Goal: Task Accomplishment & Management: Use online tool/utility

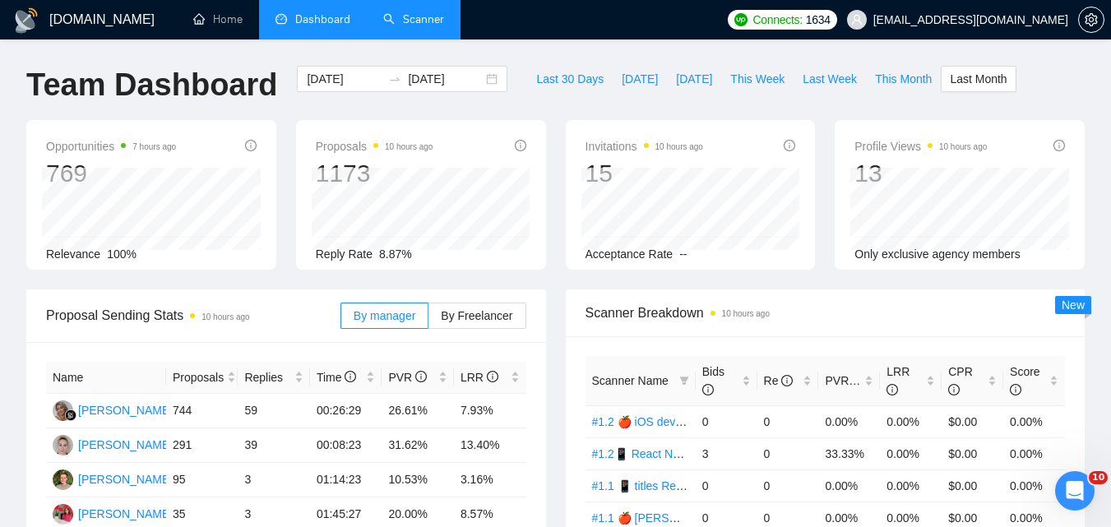
click at [411, 18] on link "Scanner" at bounding box center [413, 19] width 61 height 14
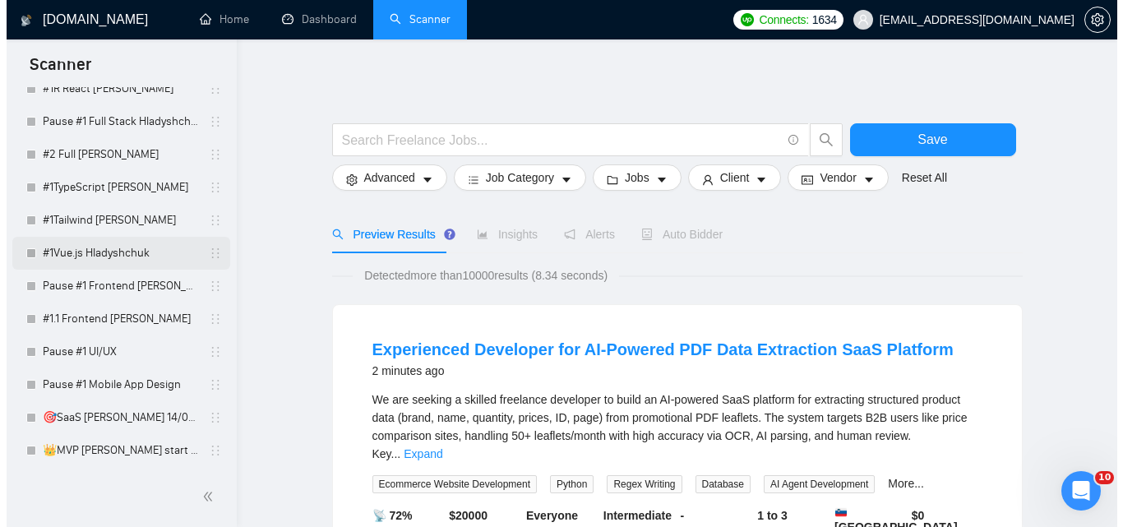
scroll to position [4093, 0]
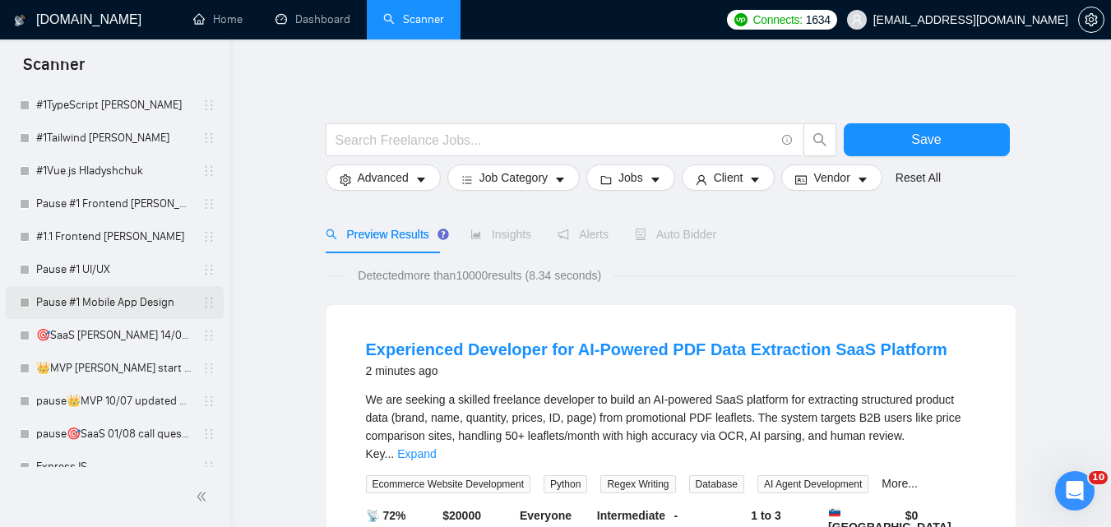
click at [90, 308] on link "Pause #1 Mobile App Design" at bounding box center [114, 302] width 156 height 33
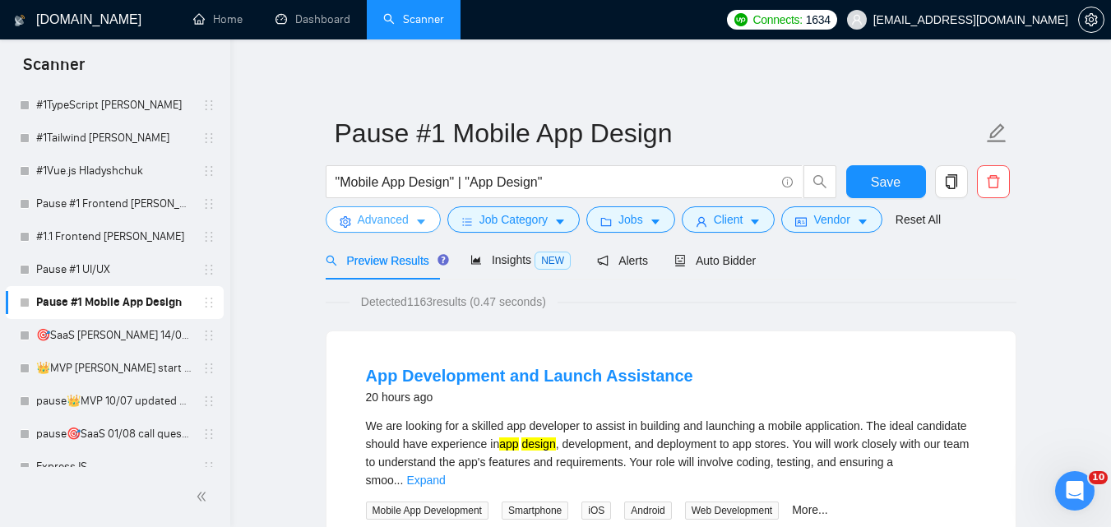
click at [392, 226] on span "Advanced" at bounding box center [383, 220] width 51 height 18
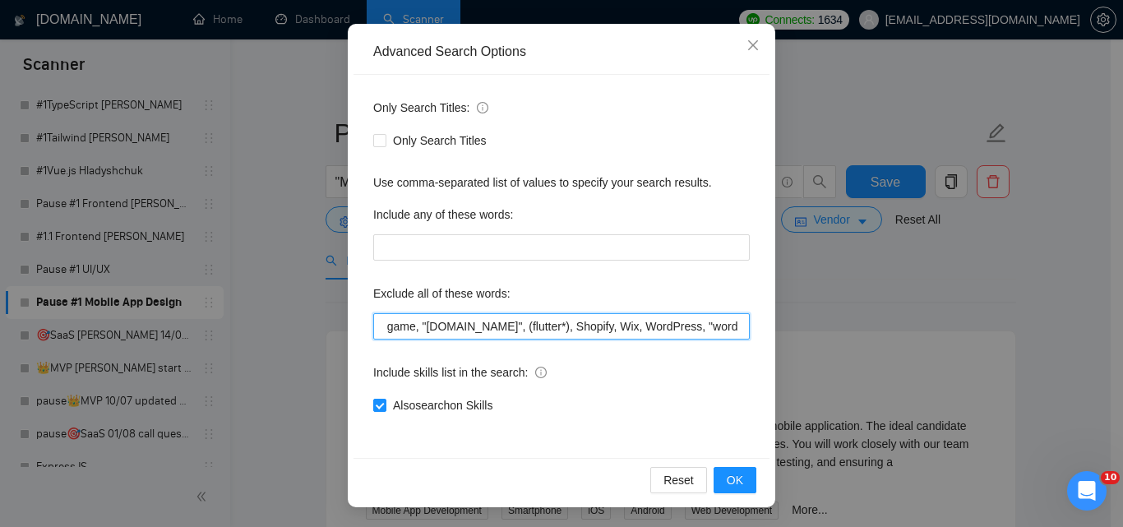
scroll to position [0, 1364]
drag, startPoint x: 470, startPoint y: 315, endPoint x: 846, endPoint y: 311, distance: 376.7
click at [846, 311] on div "Advanced Search Options Only Search Titles: Only Search Titles Use comma-separa…" at bounding box center [561, 263] width 1123 height 527
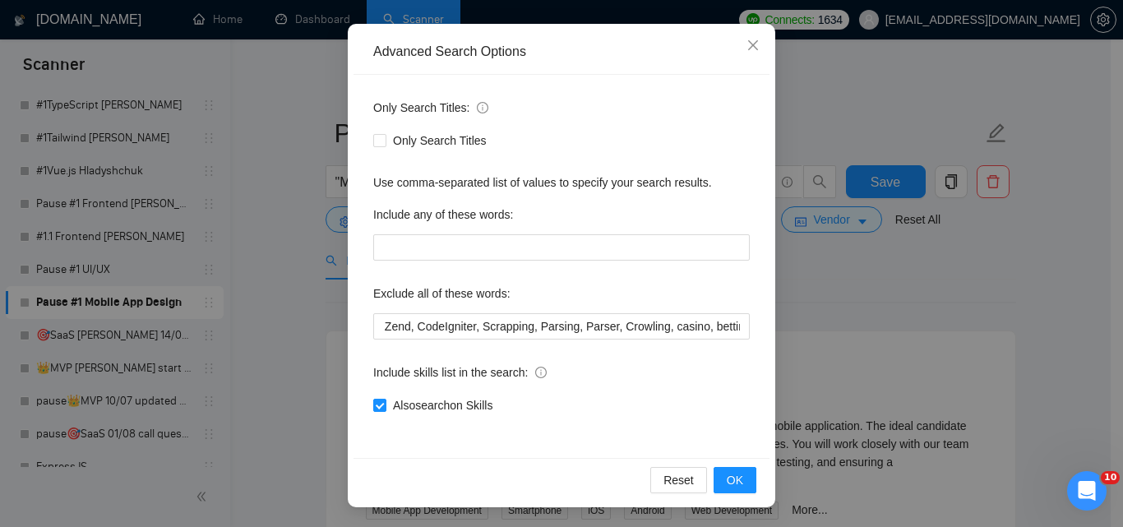
click at [264, 200] on div "Advanced Search Options Only Search Titles: Only Search Titles Use comma-separa…" at bounding box center [561, 263] width 1123 height 527
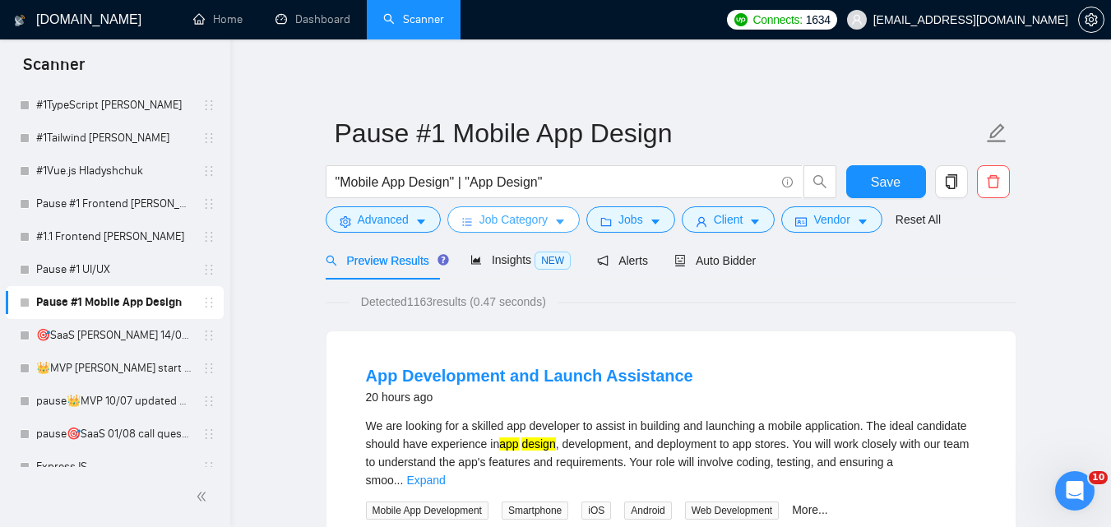
click at [502, 224] on span "Job Category" at bounding box center [513, 220] width 68 height 18
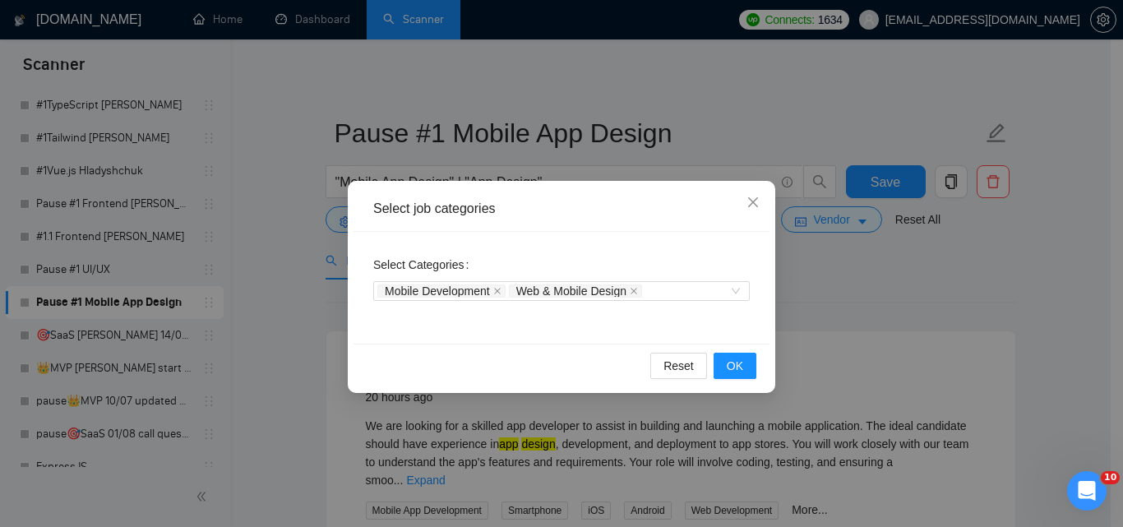
click at [264, 217] on div "Select job categories Select Categories Mobile Development Web & Mobile Design …" at bounding box center [561, 263] width 1123 height 527
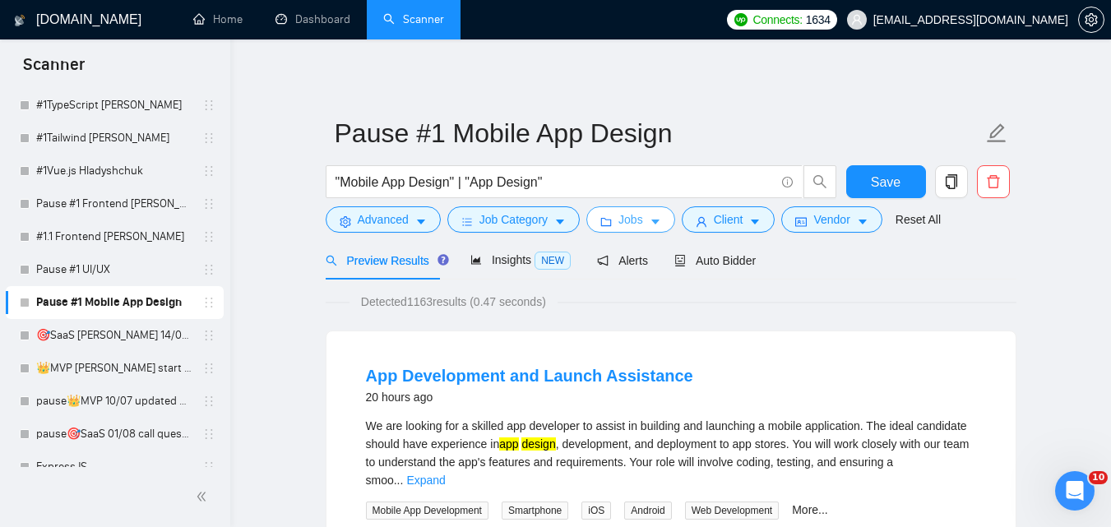
click at [611, 209] on button "Jobs" at bounding box center [630, 219] width 89 height 26
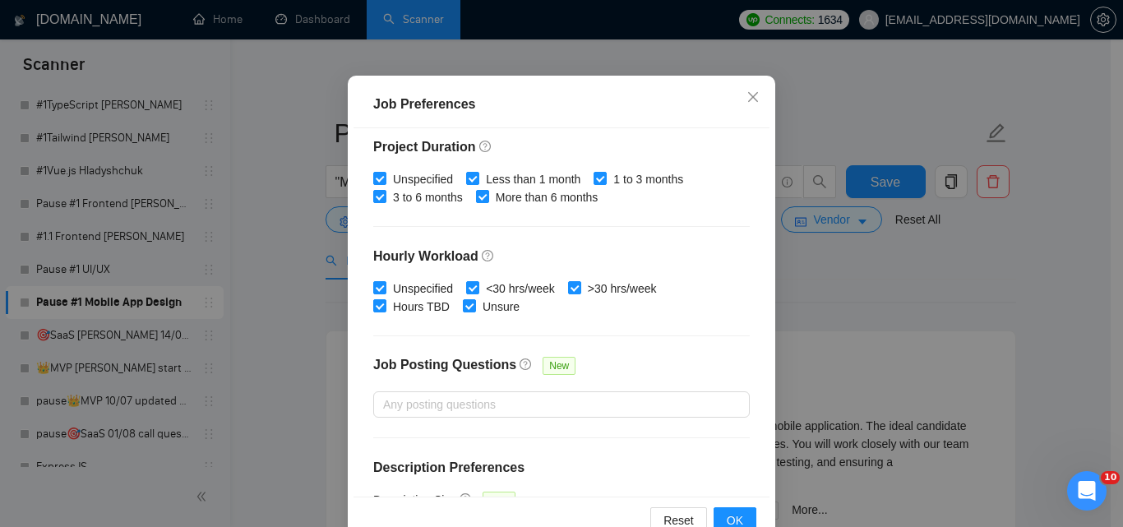
scroll to position [476, 0]
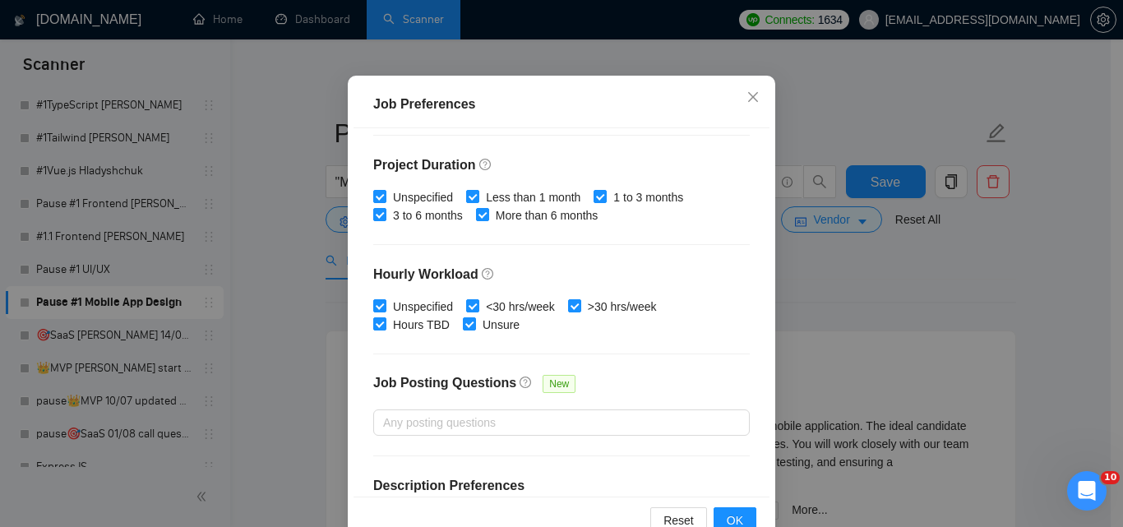
click at [285, 262] on div "Job Preferences Budget Project Type All Fixed Price Hourly Rate Fixed Price Bud…" at bounding box center [561, 263] width 1123 height 527
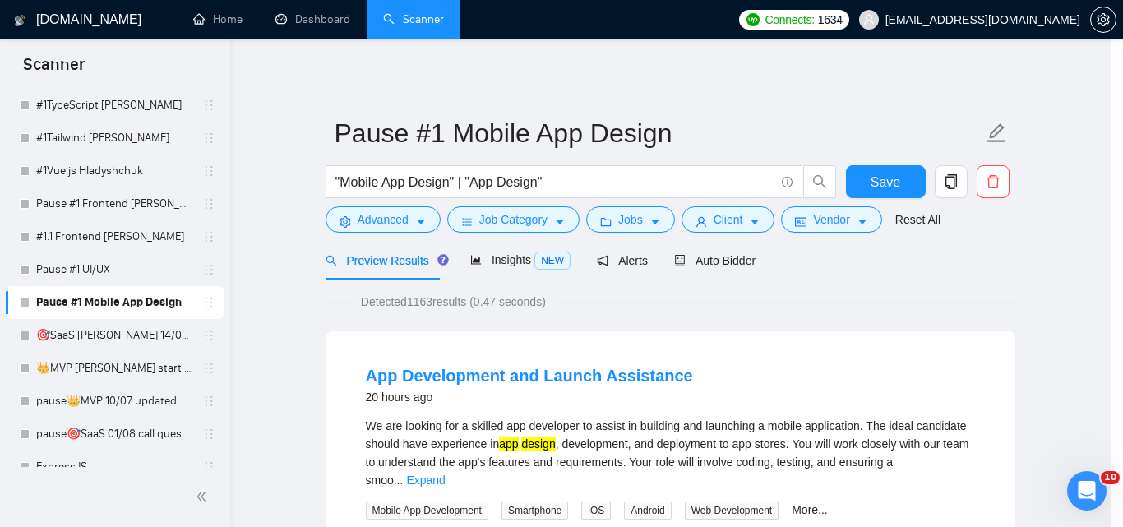
scroll to position [66, 0]
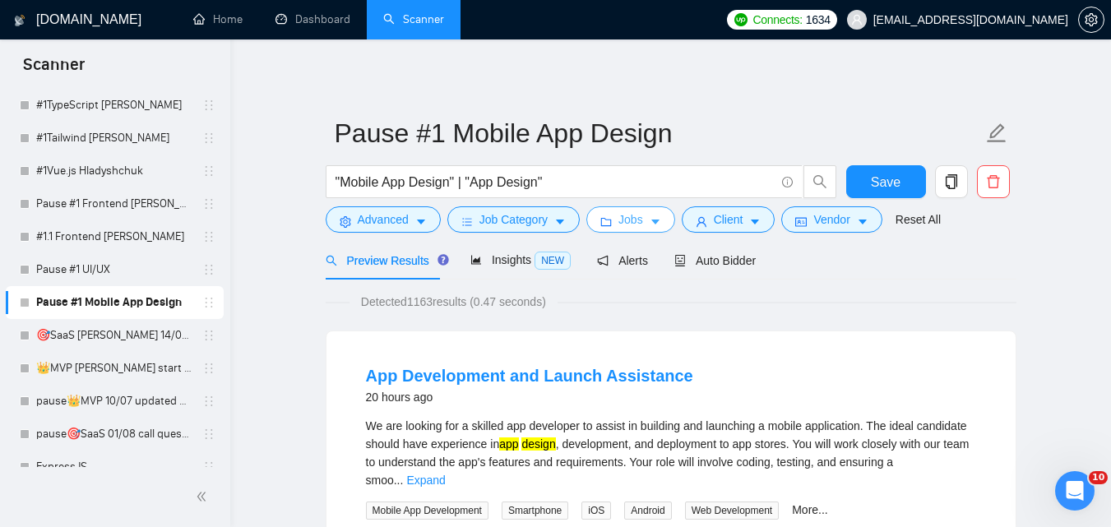
click at [639, 229] on button "Jobs" at bounding box center [630, 219] width 89 height 26
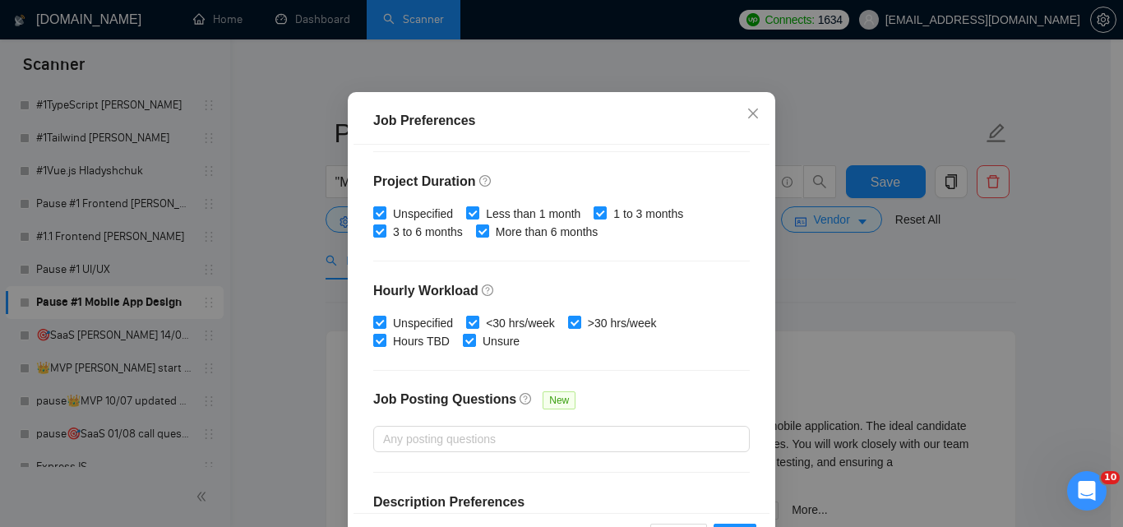
click at [845, 279] on div "Job Preferences Budget Project Type All Fixed Price Hourly Rate Fixed Price Bud…" at bounding box center [561, 263] width 1123 height 527
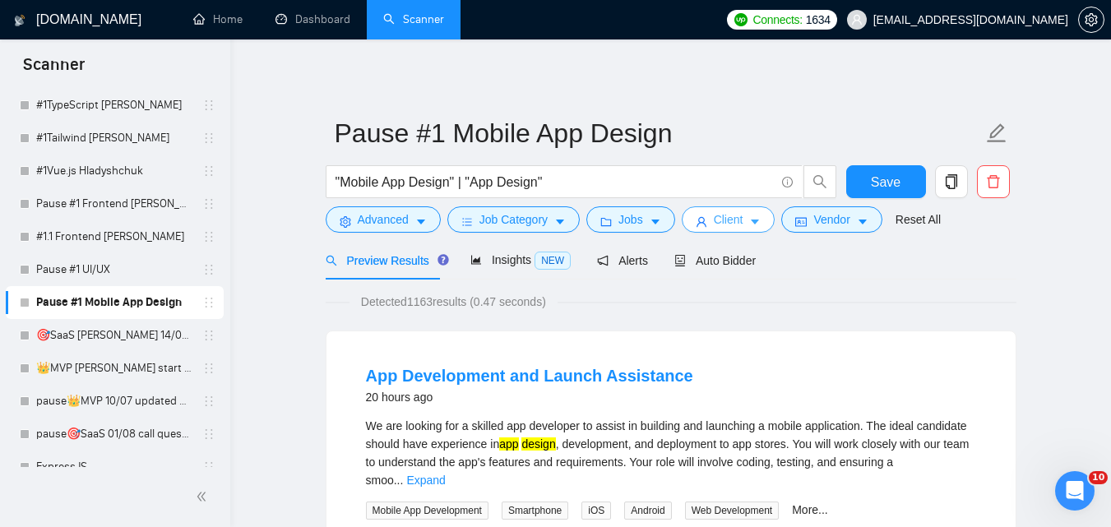
click at [734, 224] on span "Client" at bounding box center [729, 220] width 30 height 18
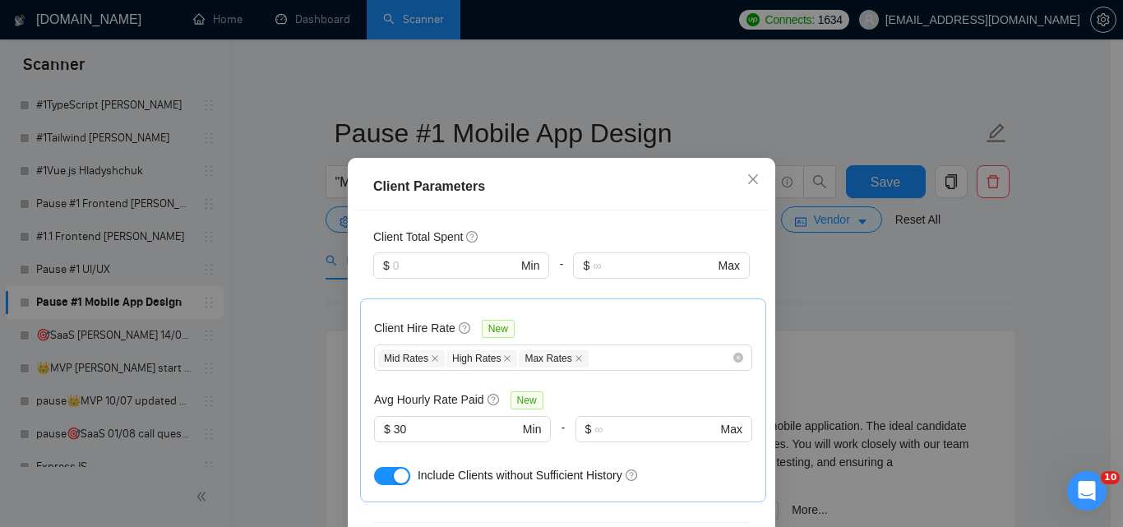
scroll to position [761, 0]
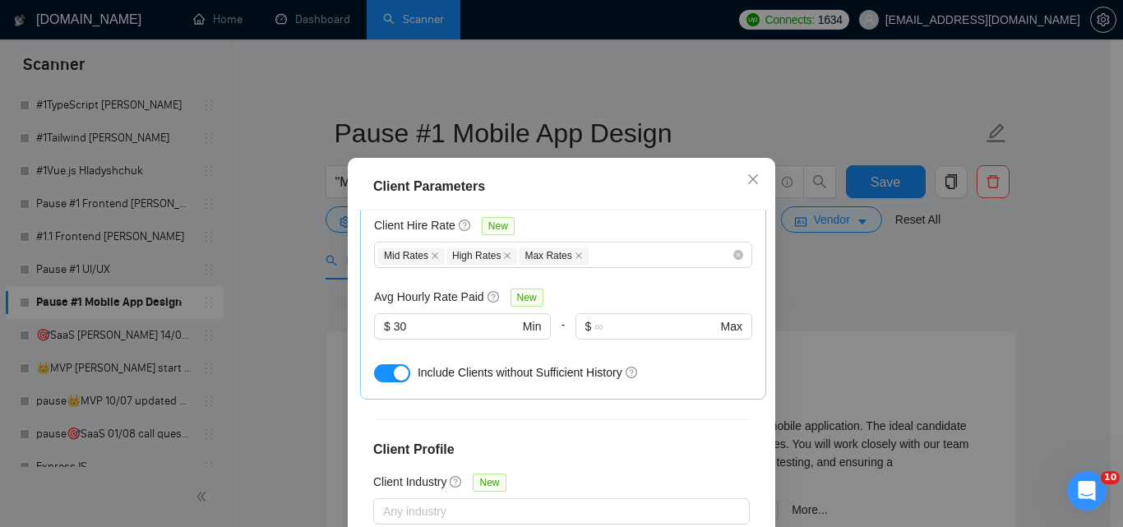
click at [884, 289] on div "Client Parameters Client Location Include Client Countries Select Exclude Clien…" at bounding box center [561, 263] width 1123 height 527
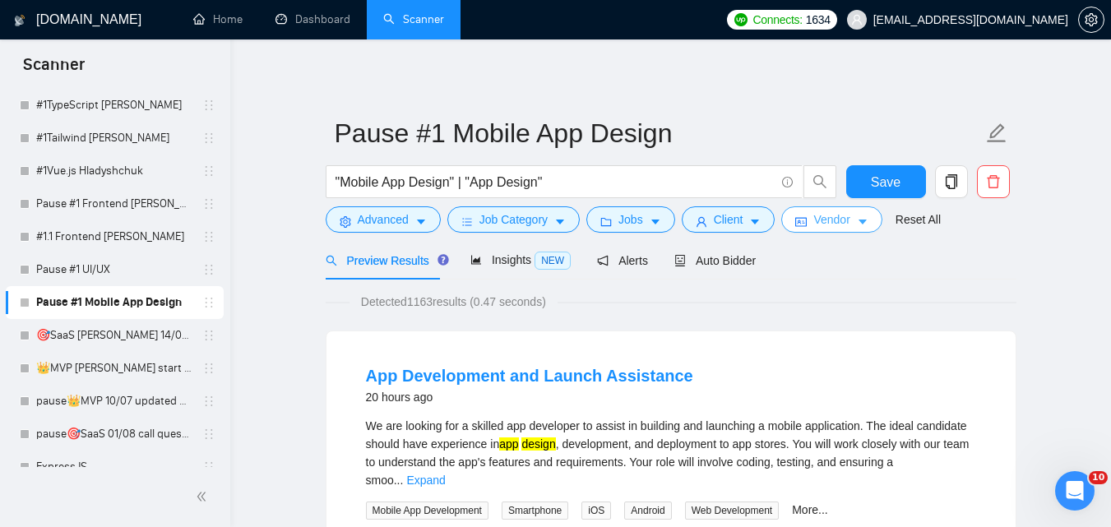
click at [833, 225] on span "Vendor" at bounding box center [831, 220] width 36 height 18
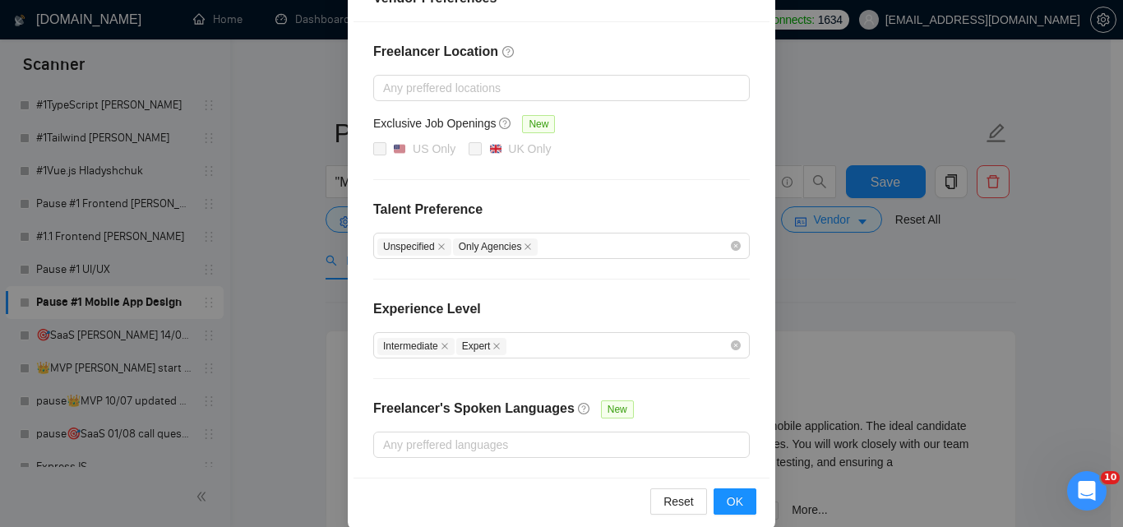
scroll to position [234, 0]
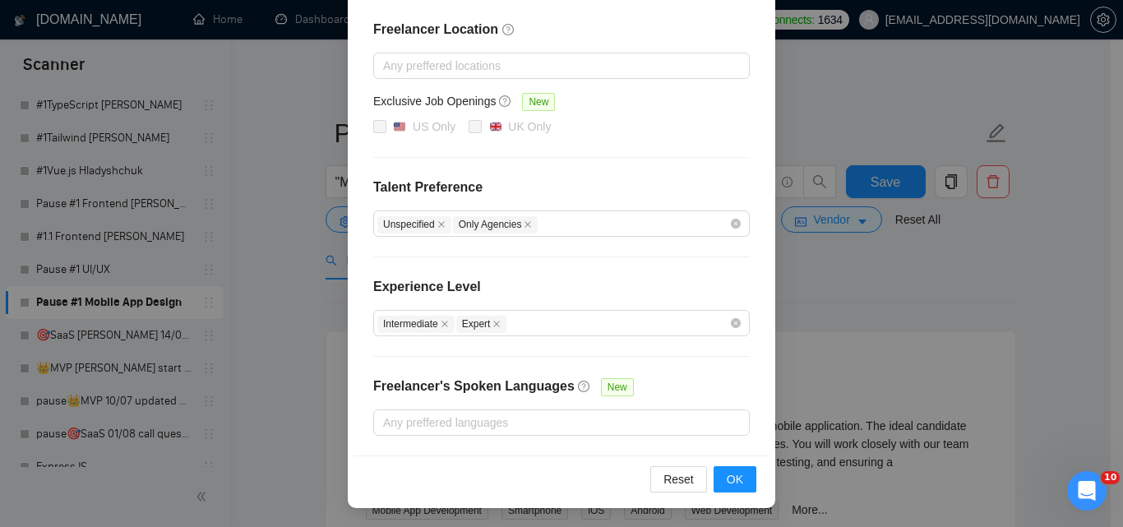
click at [1067, 294] on div "Vendor Preferences Freelancer Location Any preffered locations Exclusive Job Op…" at bounding box center [561, 263] width 1123 height 527
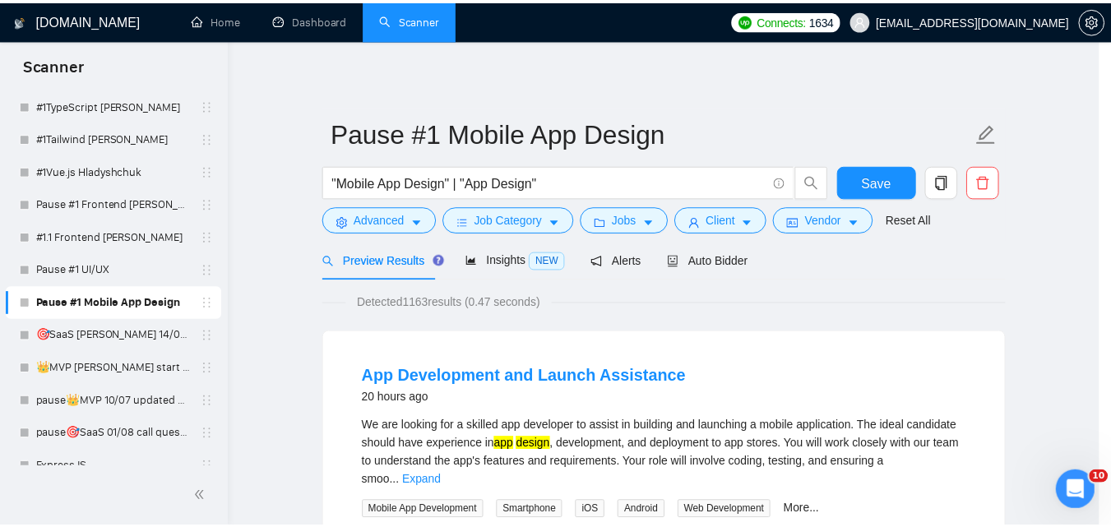
scroll to position [151, 0]
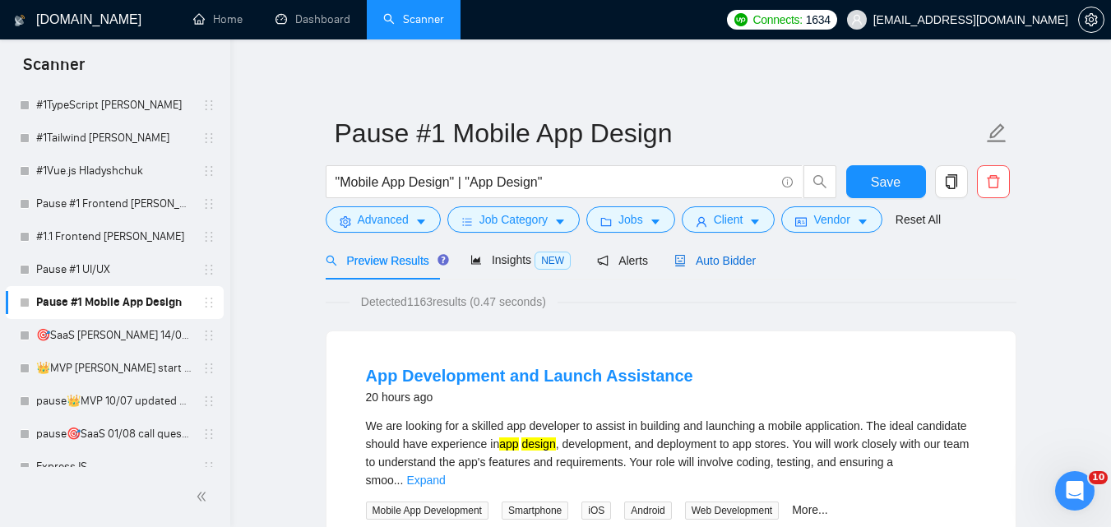
click at [703, 264] on span "Auto Bidder" at bounding box center [714, 260] width 81 height 13
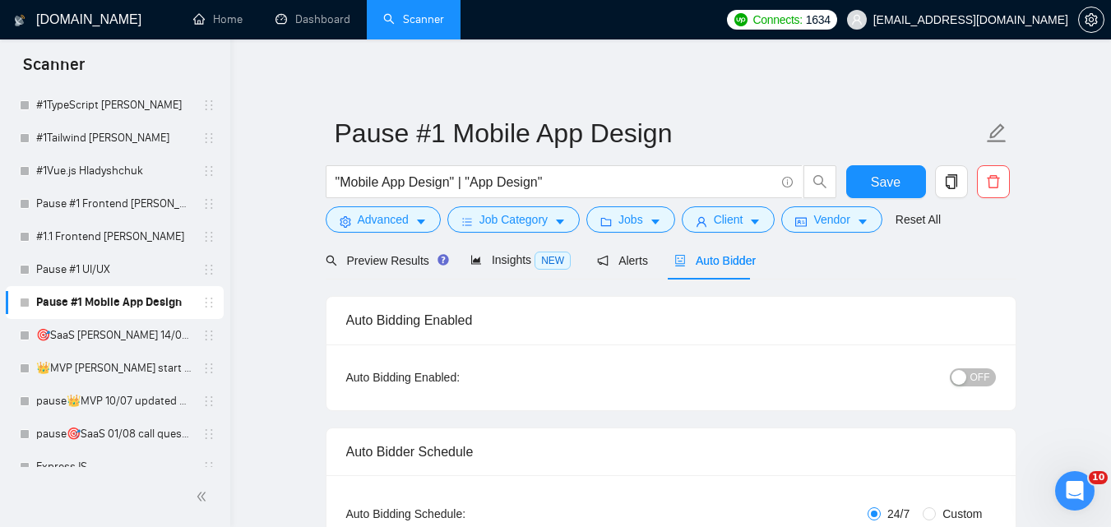
radio input "false"
radio input "true"
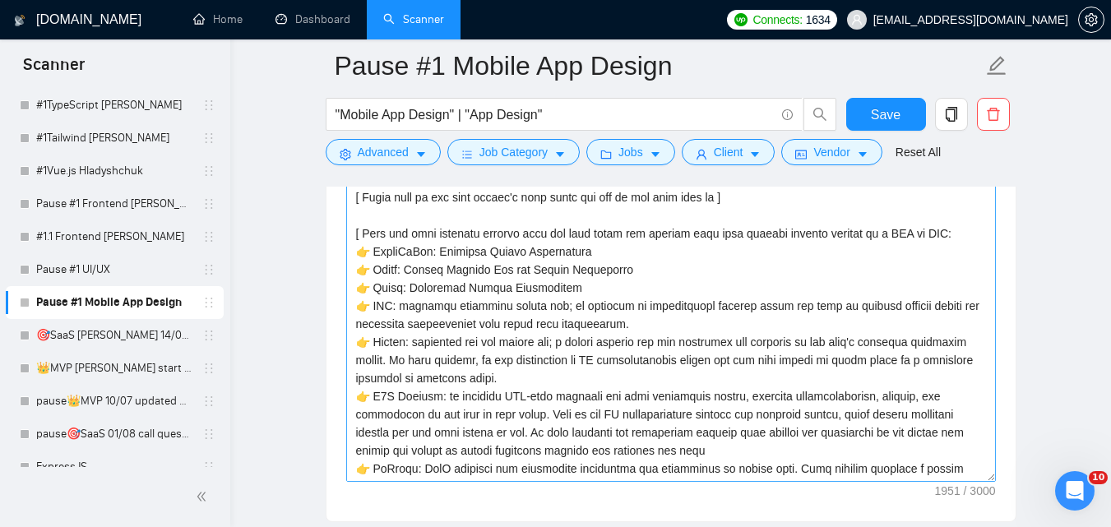
scroll to position [2138, 0]
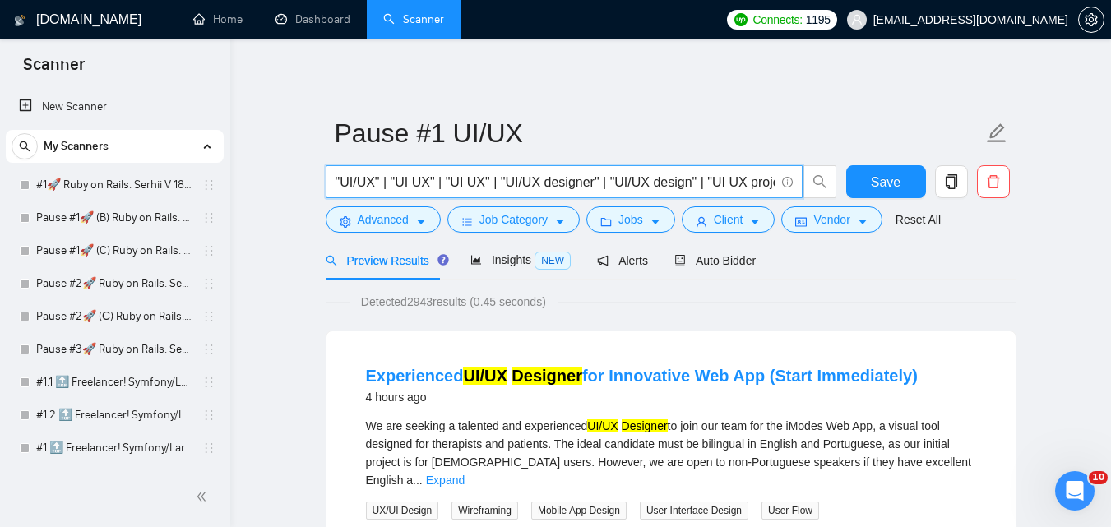
scroll to position [0, 138]
drag, startPoint x: 457, startPoint y: 182, endPoint x: 965, endPoint y: 189, distance: 508.3
click at [965, 189] on div ""UI/UX" | "UI UX" | "UI UX" | "UI/UX designer" | "UI/UX design" | "UI UX projec…" at bounding box center [667, 185] width 691 height 41
click at [665, 173] on input ""UI/UX" | "UI UX" | "UI UX" | "UI/UX designer" | "UI/UX design" | "UI UX projec…" at bounding box center [555, 182] width 439 height 21
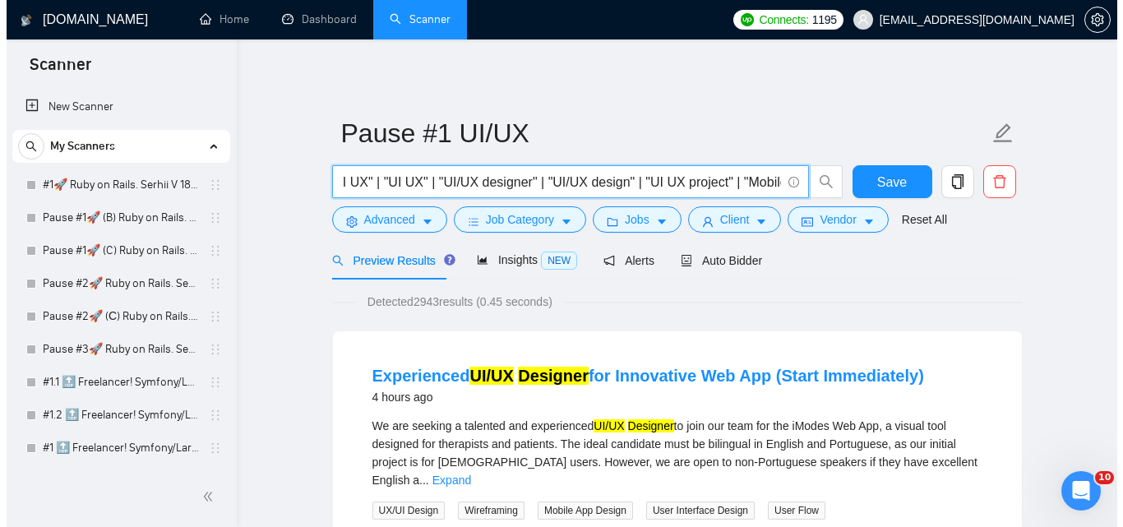
scroll to position [0, 0]
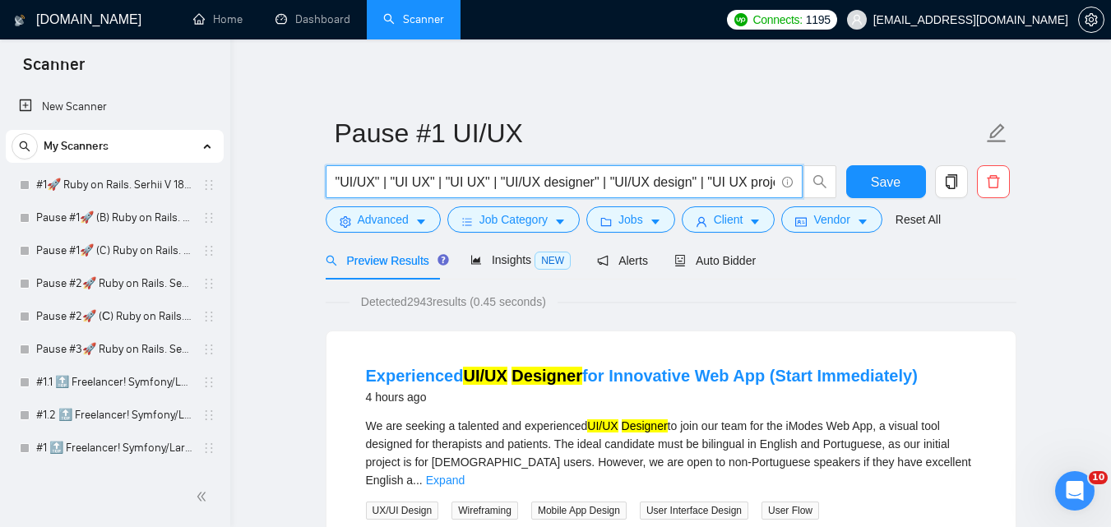
drag, startPoint x: 688, startPoint y: 183, endPoint x: 291, endPoint y: 144, distance: 399.2
click at [383, 227] on span "Advanced" at bounding box center [383, 220] width 51 height 18
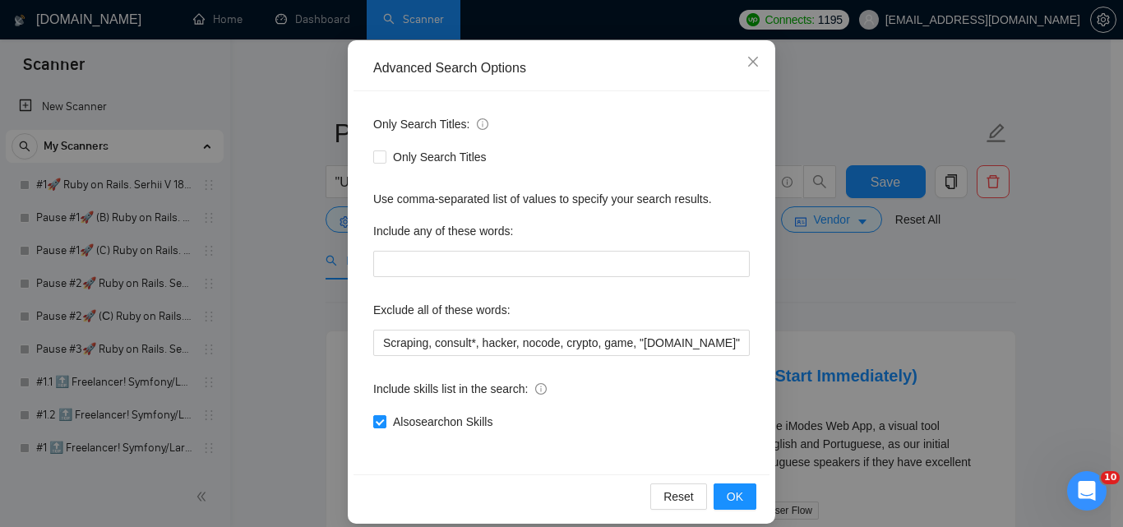
scroll to position [157, 0]
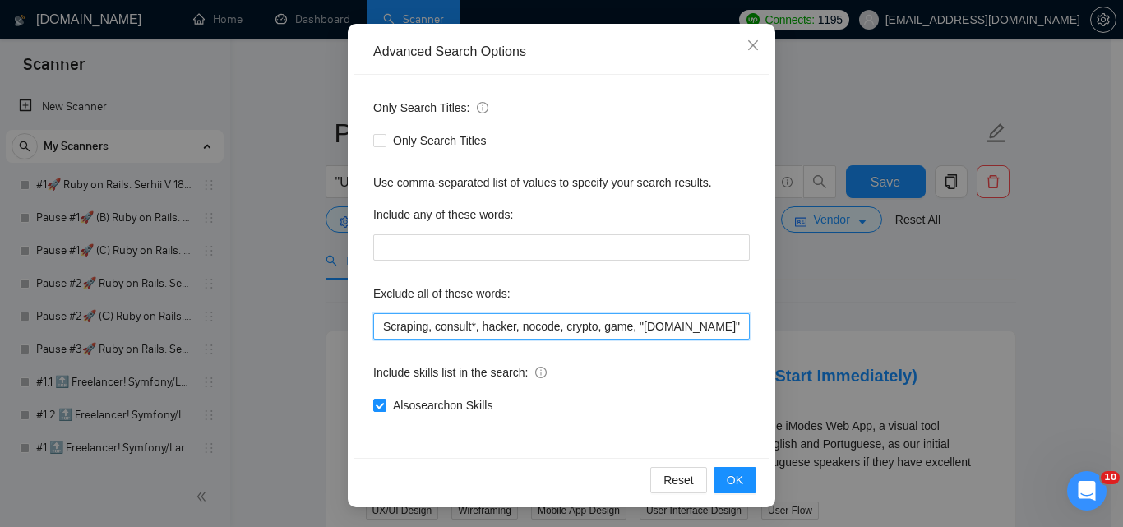
drag, startPoint x: 522, startPoint y: 323, endPoint x: 693, endPoint y: 331, distance: 171.2
click at [693, 331] on input "Scraping, consult*, hacker, nocode, crypto, game, "Bubble.io", (flutter*), Shop…" at bounding box center [561, 326] width 377 height 26
click at [692, 331] on input "Scraping, consult*, hacker, nocode, crypto, game, "Bubble.io", (flutter*), Shop…" at bounding box center [561, 326] width 377 height 26
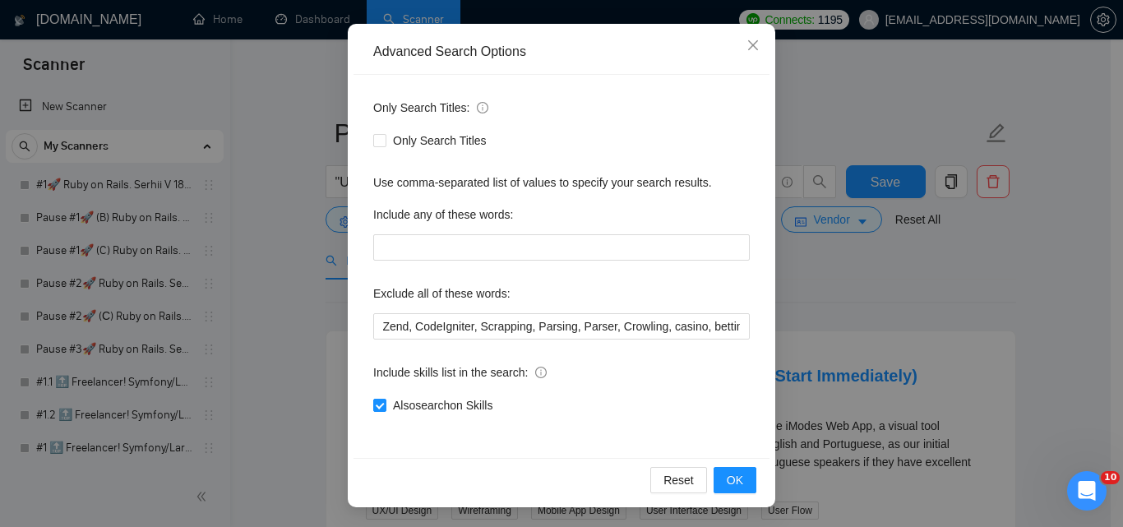
scroll to position [0, 0]
click at [845, 274] on div "Advanced Search Options Only Search Titles: Only Search Titles Use comma-separa…" at bounding box center [561, 263] width 1123 height 527
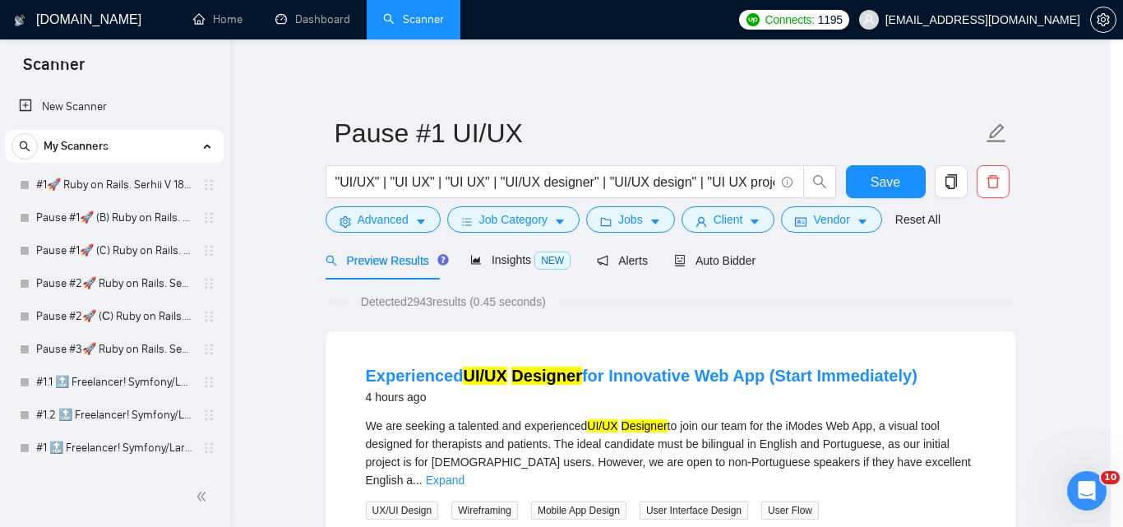
scroll to position [75, 0]
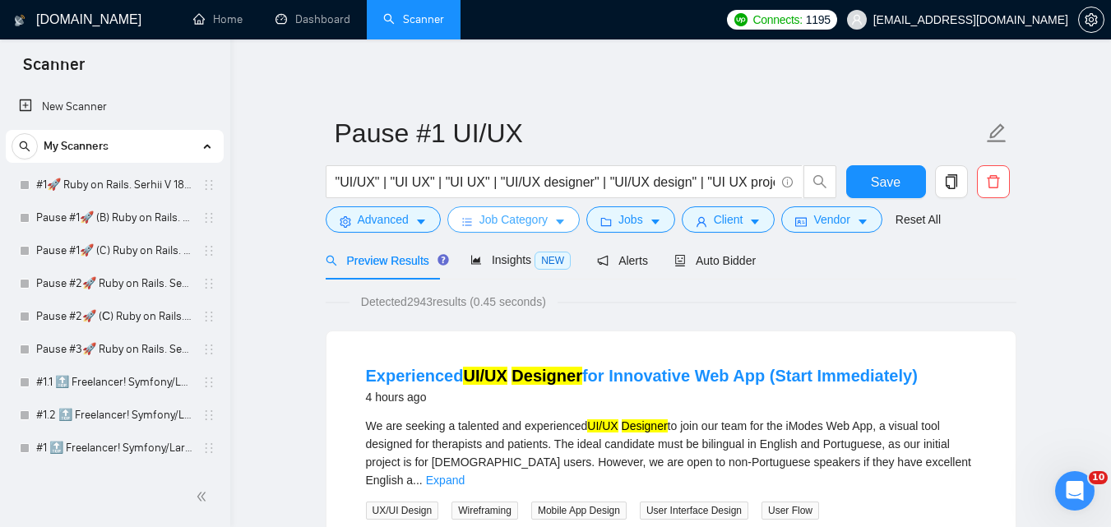
click at [528, 218] on span "Job Category" at bounding box center [513, 220] width 68 height 18
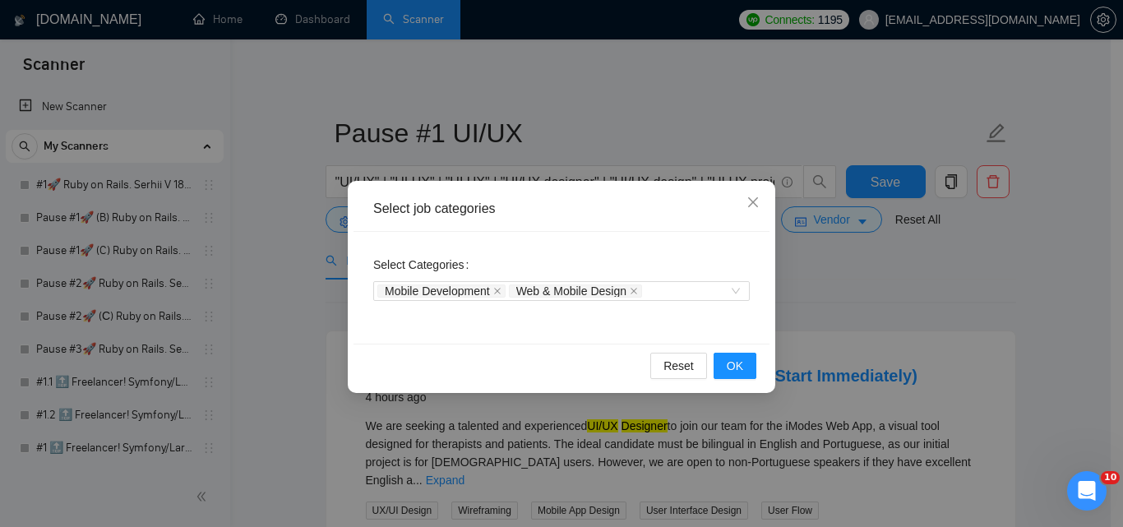
click at [922, 286] on div "Select job categories Select Categories Mobile Development Web & Mobile Design …" at bounding box center [561, 263] width 1123 height 527
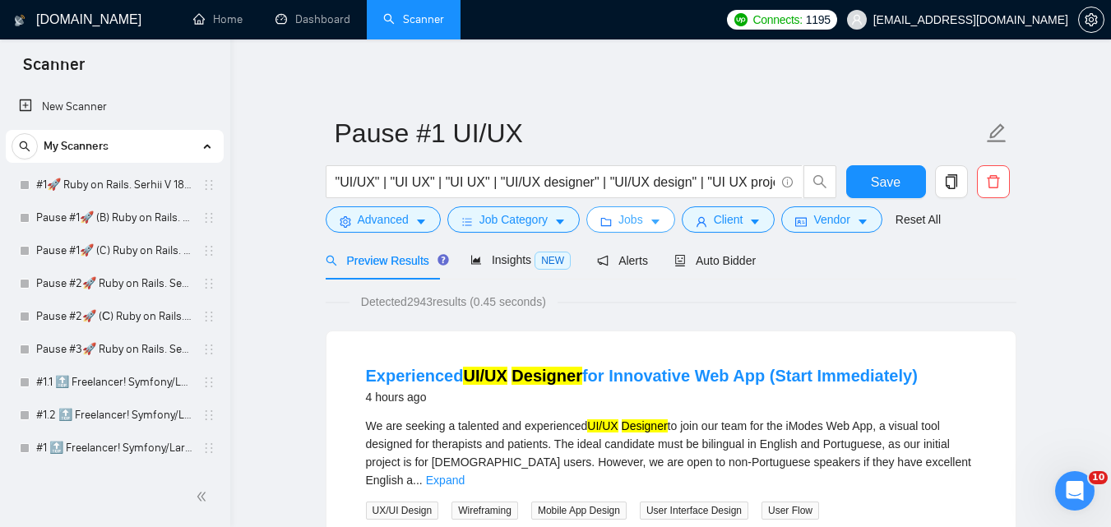
click at [625, 218] on span "Jobs" at bounding box center [630, 220] width 25 height 18
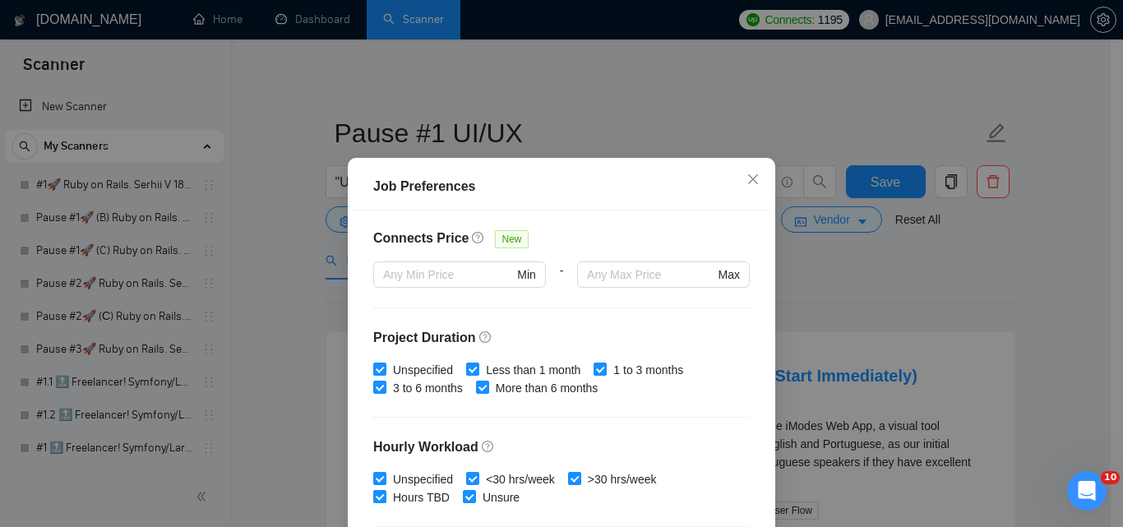
scroll to position [411, 0]
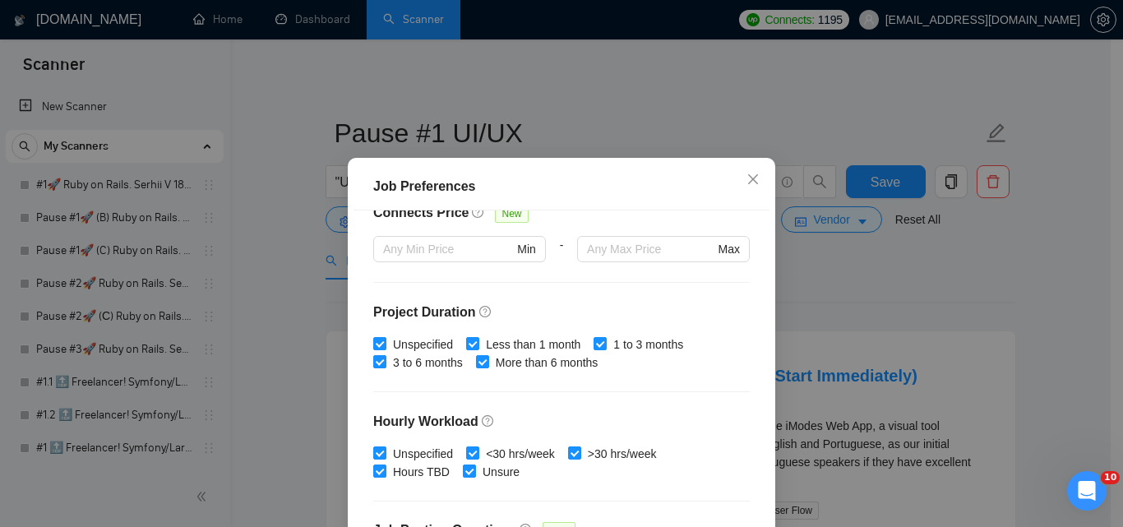
click at [881, 294] on div "Job Preferences Budget Project Type All Fixed Price Hourly Rate Fixed Price Bud…" at bounding box center [561, 263] width 1123 height 527
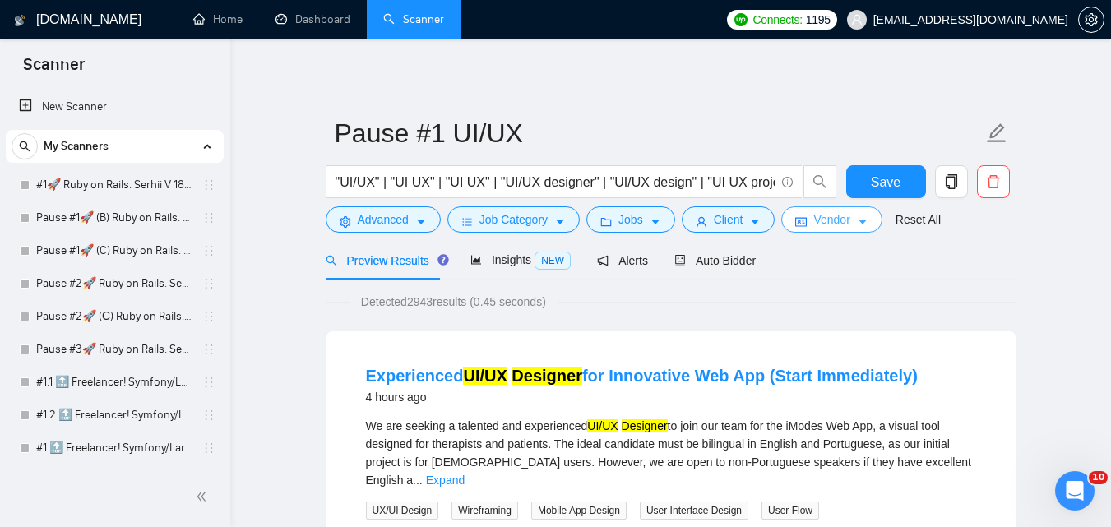
click at [829, 225] on span "Vendor" at bounding box center [831, 220] width 36 height 18
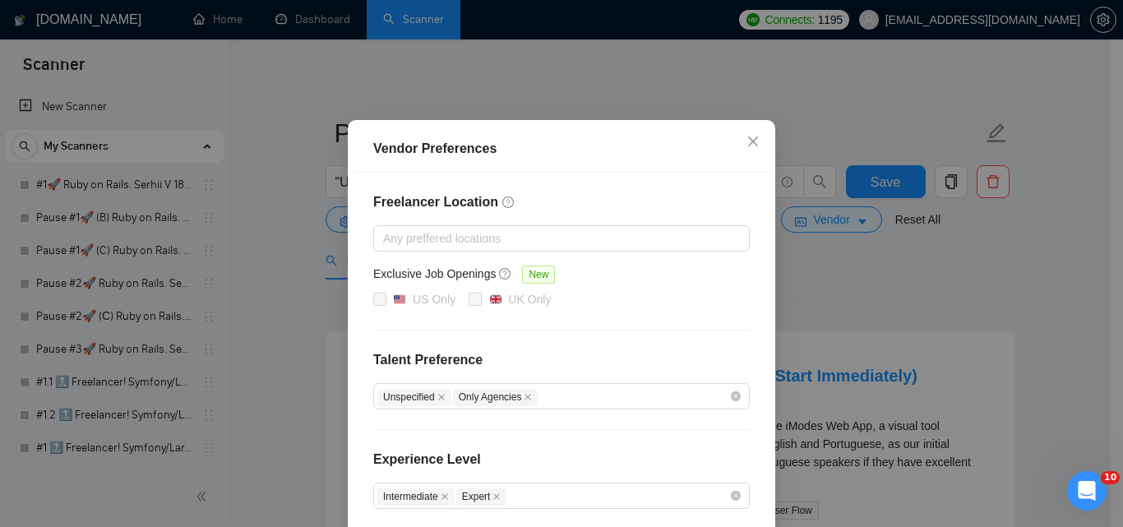
scroll to position [234, 0]
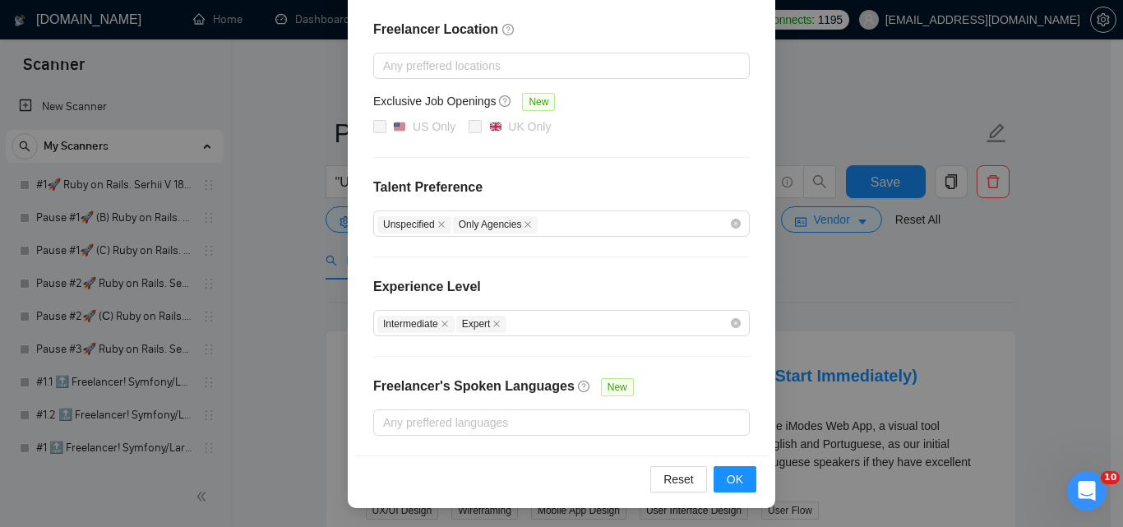
click at [876, 274] on div "Vendor Preferences Freelancer Location Any preffered locations Exclusive Job Op…" at bounding box center [561, 263] width 1123 height 527
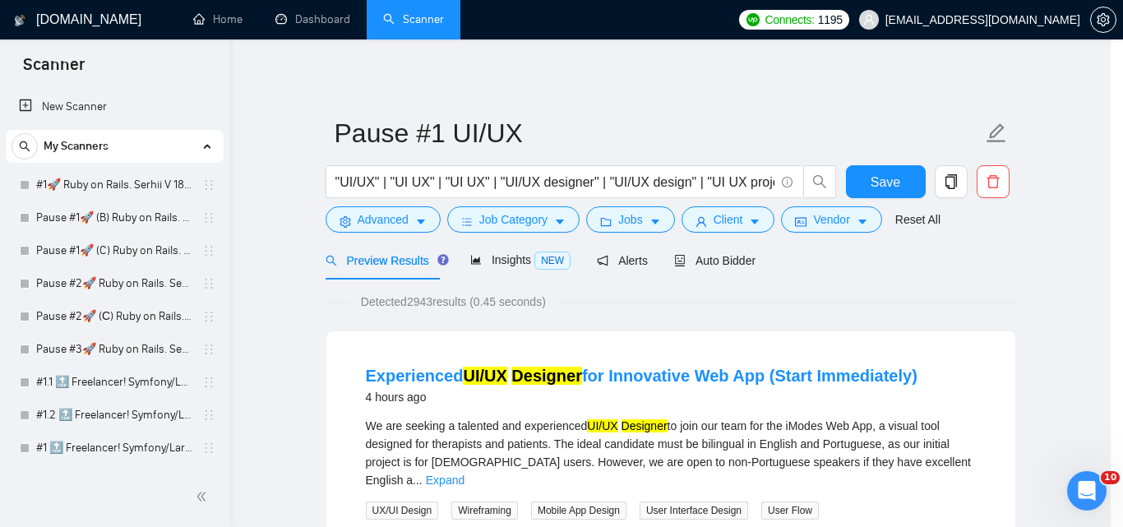
scroll to position [151, 0]
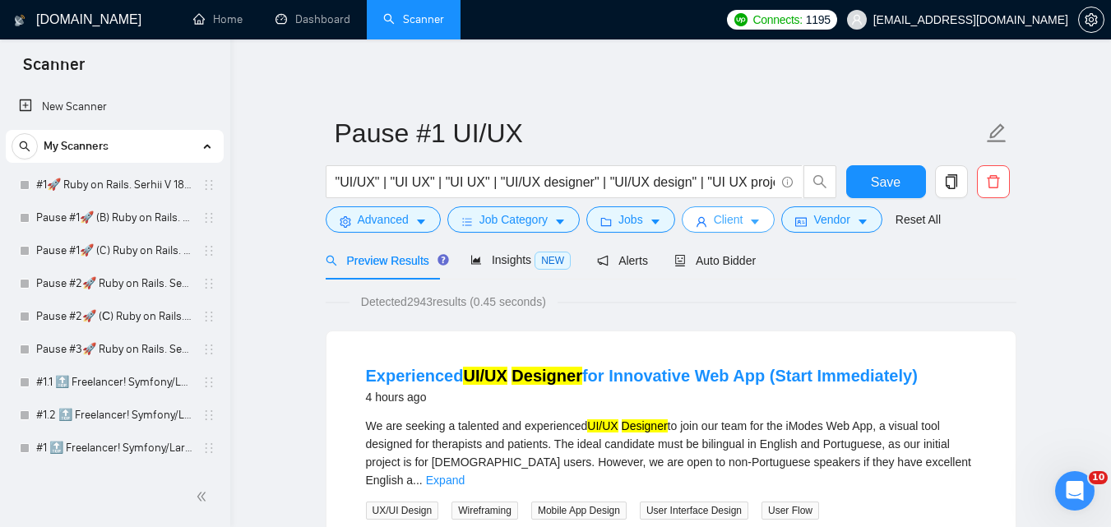
click at [740, 226] on button "Client" at bounding box center [729, 219] width 94 height 26
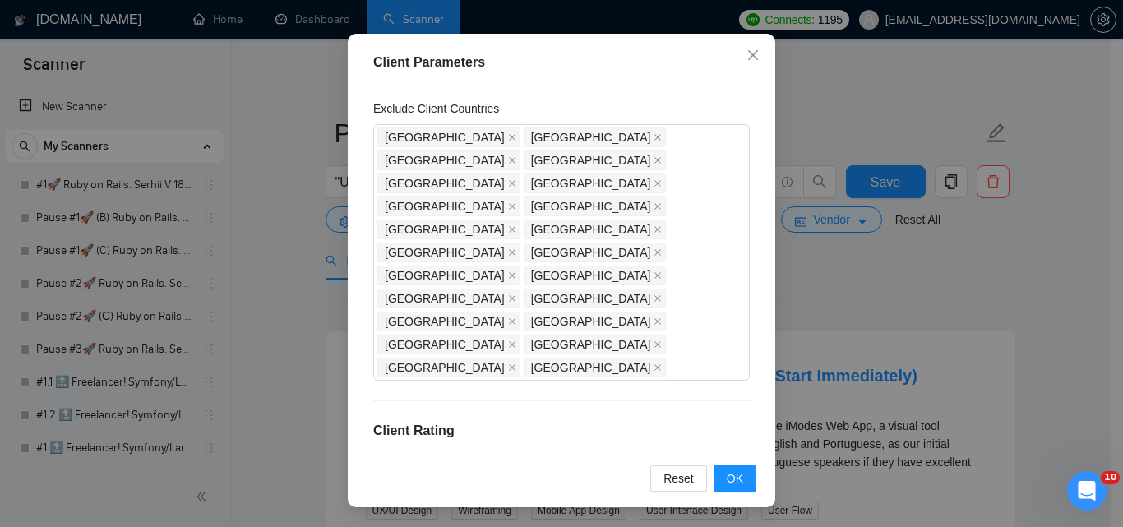
scroll to position [0, 0]
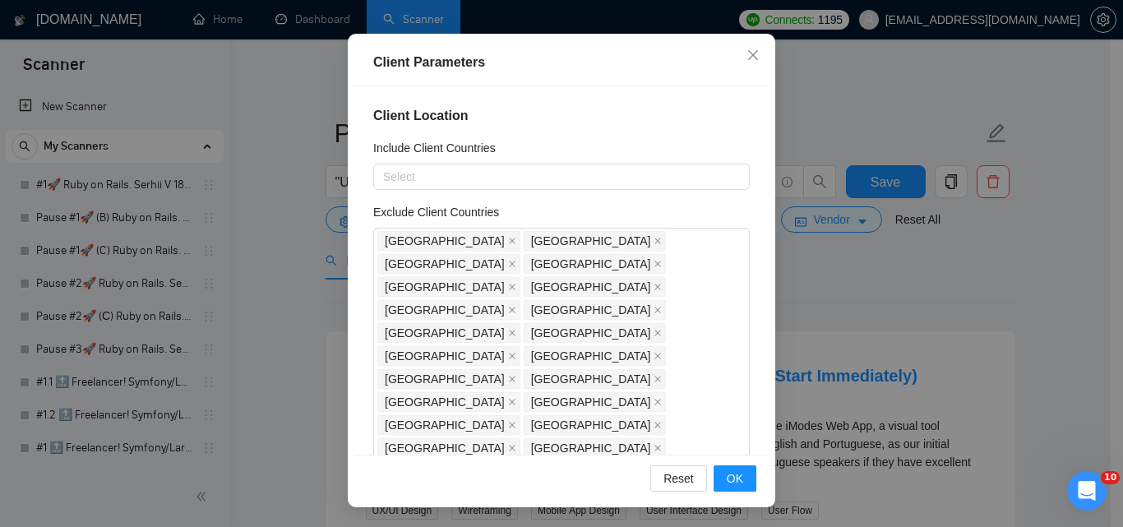
click at [865, 279] on div "Client Parameters Client Location Include Client Countries Select Exclude Clien…" at bounding box center [561, 263] width 1123 height 527
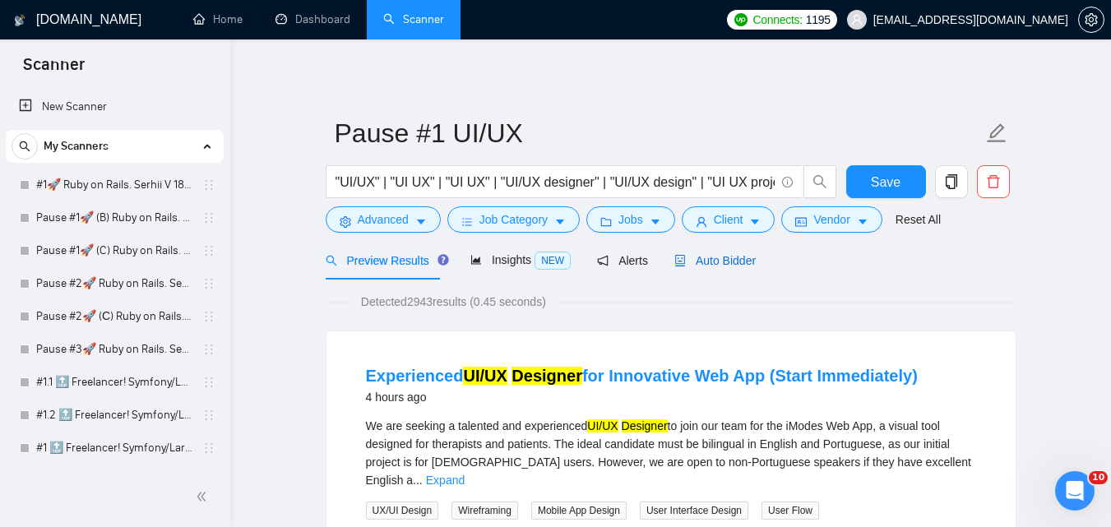
click at [722, 262] on span "Auto Bidder" at bounding box center [714, 260] width 81 height 13
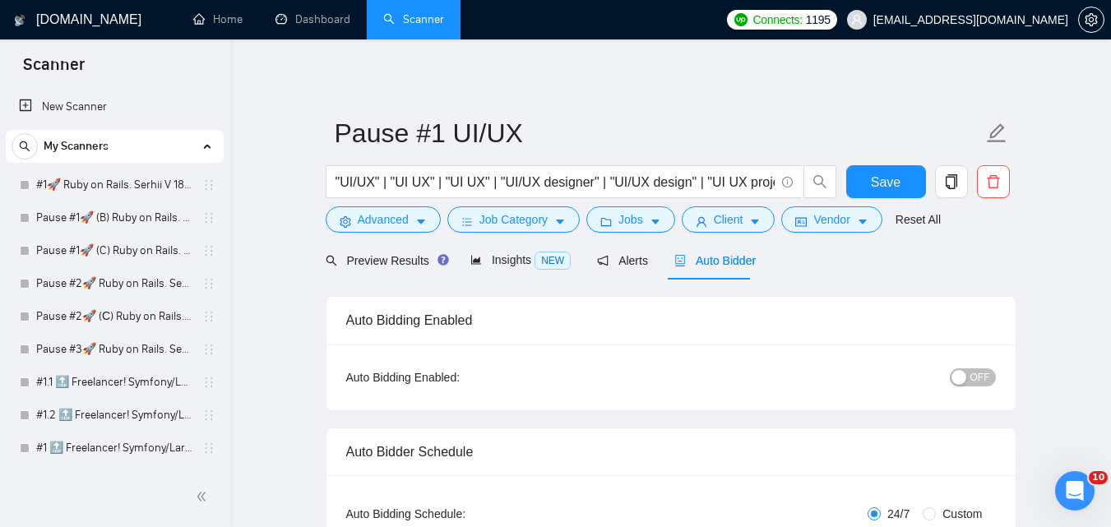
radio input "false"
radio input "true"
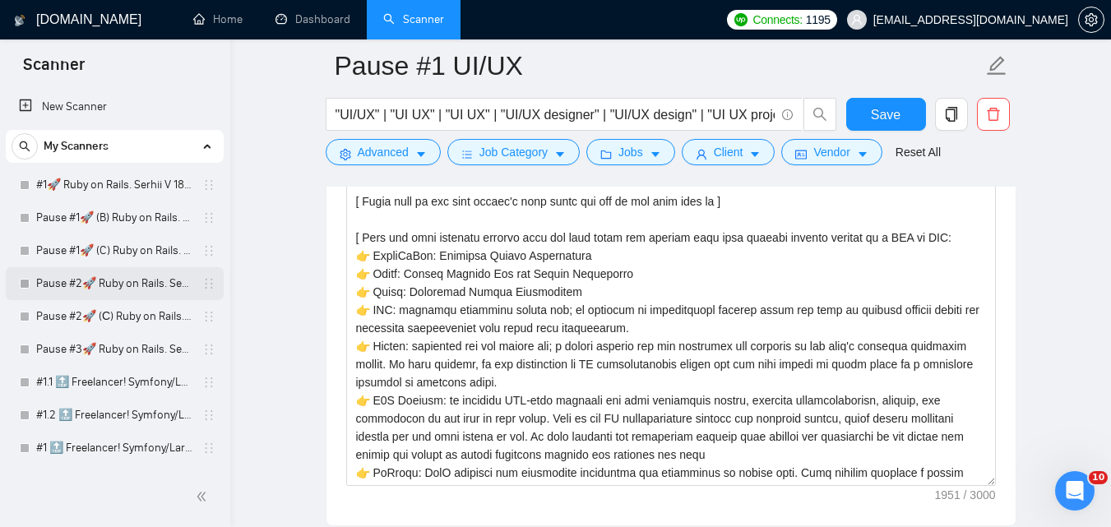
scroll to position [2220, 0]
